Goal: Task Accomplishment & Management: Manage account settings

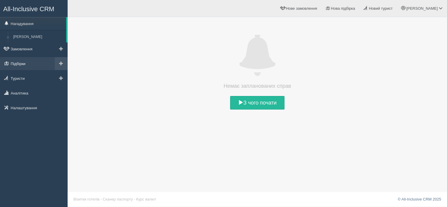
click at [27, 65] on link "Підбірки" at bounding box center [34, 63] width 68 height 13
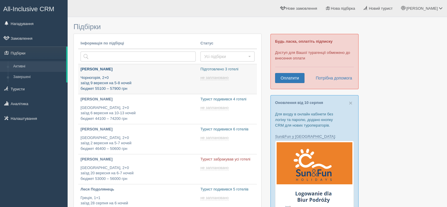
type input "[DATE] 19:00"
click at [90, 73] on div "[PERSON_NAME] Чорногорія, 2+0 заїзд 9 вересня на 5-8 ночей бюджет 55100 – 57900…" at bounding box center [137, 78] width 115 height 25
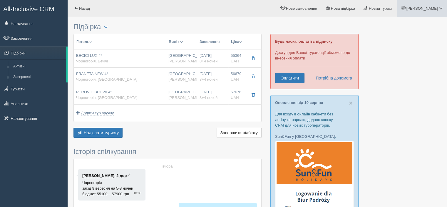
click at [425, 10] on link "[PERSON_NAME]" at bounding box center [422, 8] width 50 height 17
click at [402, 76] on link "Вихід" at bounding box center [414, 76] width 64 height 13
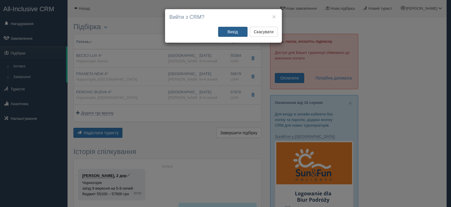
click at [237, 35] on button "Вихід" at bounding box center [232, 32] width 29 height 10
